Goal: Task Accomplishment & Management: Manage account settings

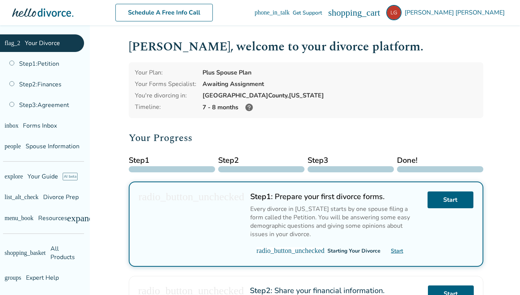
scroll to position [6, 0]
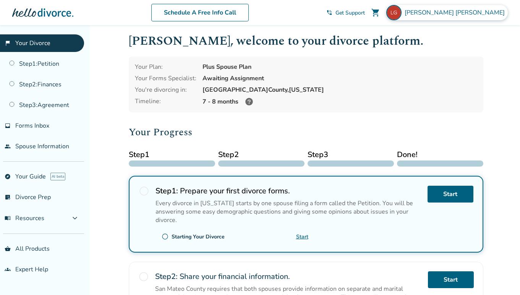
click at [455, 15] on span "[PERSON_NAME]" at bounding box center [456, 12] width 103 height 8
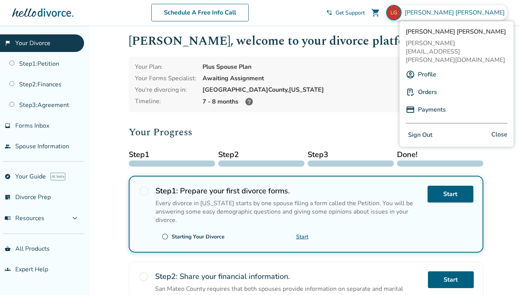
click at [431, 67] on link "Profile" at bounding box center [427, 74] width 18 height 15
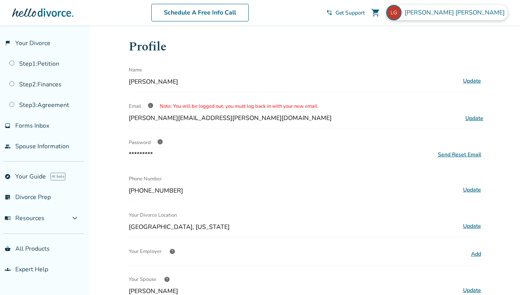
click at [473, 10] on span "[PERSON_NAME]" at bounding box center [456, 12] width 103 height 8
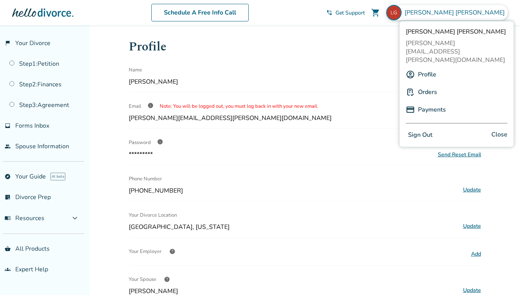
click at [349, 67] on div "Name" at bounding box center [293, 69] width 329 height 15
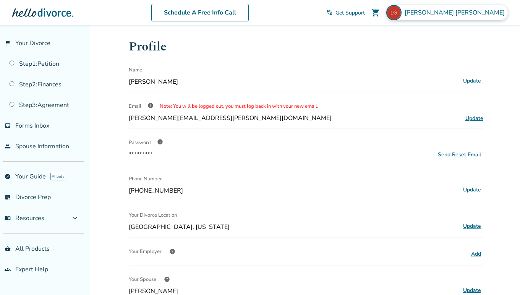
click at [443, 15] on span "[PERSON_NAME]" at bounding box center [456, 12] width 103 height 8
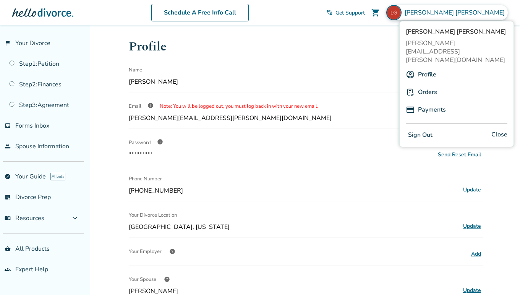
click at [421, 130] on button "Sign Out" at bounding box center [420, 135] width 29 height 11
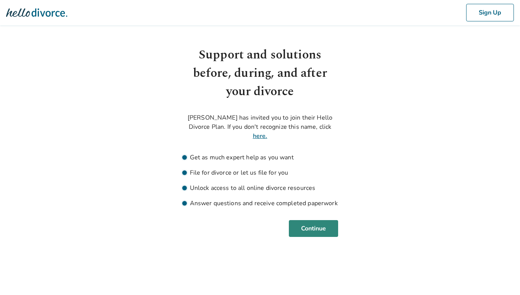
click at [313, 220] on button "Continue" at bounding box center [313, 228] width 49 height 17
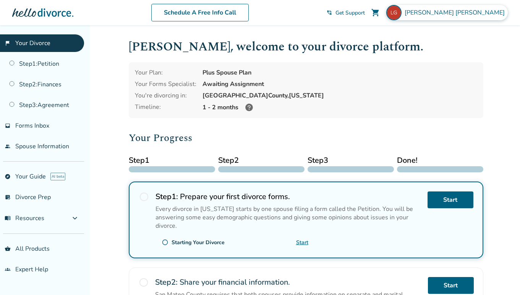
click at [442, 13] on span "[PERSON_NAME]" at bounding box center [456, 12] width 103 height 8
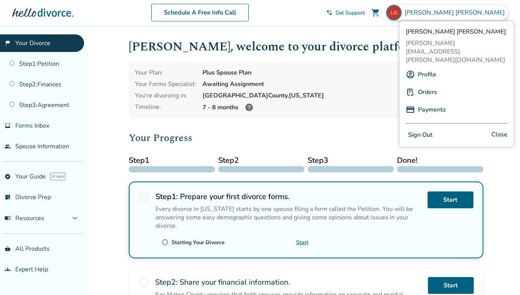
click at [427, 67] on link "Profile" at bounding box center [427, 74] width 18 height 15
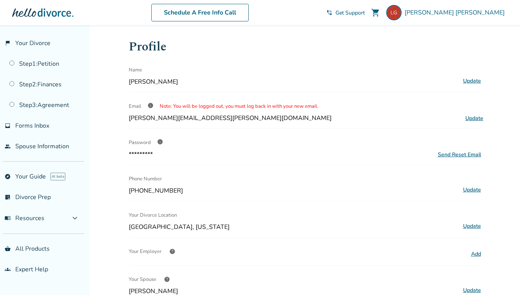
click at [470, 118] on span "Update" at bounding box center [475, 118] width 18 height 7
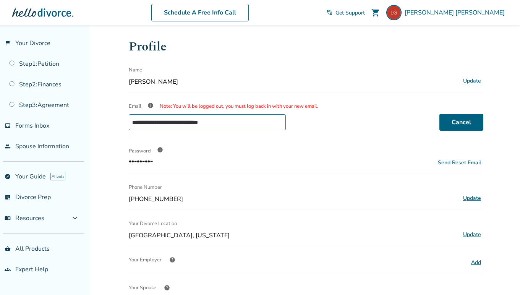
drag, startPoint x: 223, startPoint y: 120, endPoint x: 130, endPoint y: 120, distance: 93.3
click at [130, 120] on input "**********" at bounding box center [208, 122] width 158 height 16
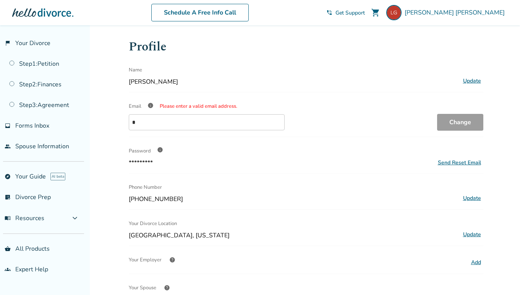
type input "**********"
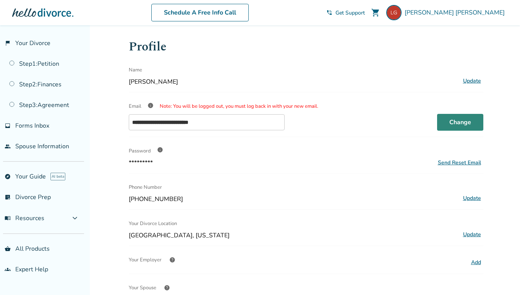
click at [450, 121] on button "Change" at bounding box center [460, 122] width 46 height 17
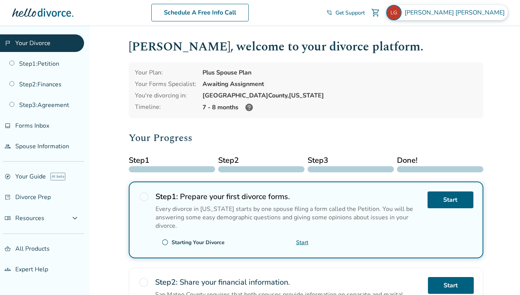
click at [443, 13] on span "[PERSON_NAME]" at bounding box center [456, 12] width 103 height 8
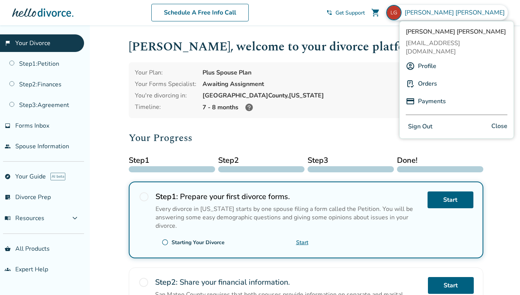
click at [427, 59] on link "Profile" at bounding box center [427, 66] width 18 height 15
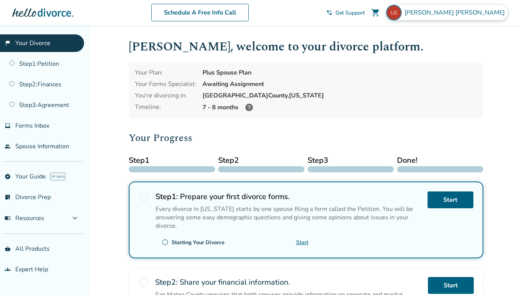
click at [452, 14] on span "[PERSON_NAME]" at bounding box center [456, 12] width 103 height 8
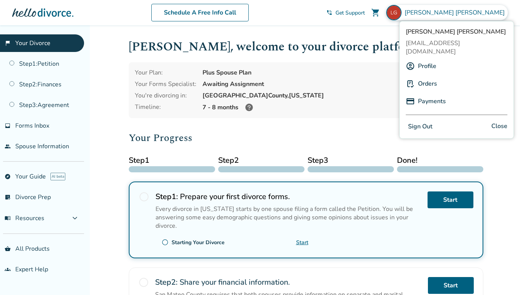
click at [427, 59] on link "Profile" at bounding box center [427, 66] width 18 height 15
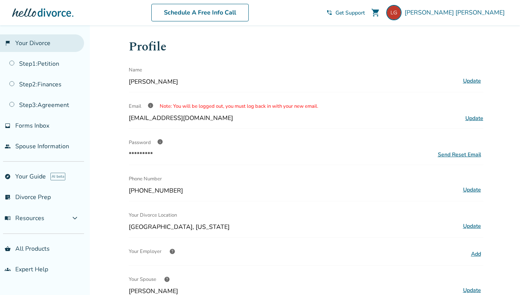
click at [44, 44] on link "flag_2 Your Divorce" at bounding box center [42, 43] width 84 height 18
